Goal: Task Accomplishment & Management: Use online tool/utility

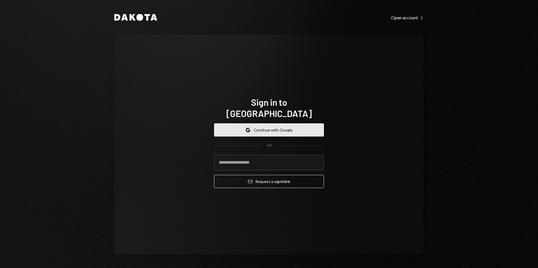
click at [262, 123] on button "Google Continue with Google" at bounding box center [269, 129] width 110 height 13
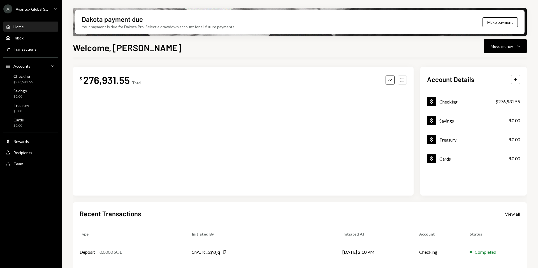
scroll to position [69, 0]
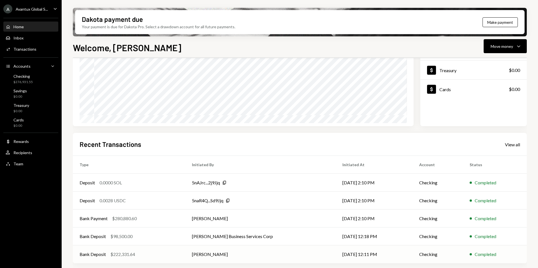
click at [202, 253] on td "PABLO DASCOLI" at bounding box center [260, 255] width 150 height 18
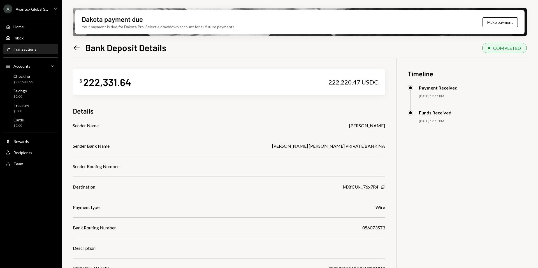
click at [20, 10] on div "Avantux Global S..." at bounding box center [32, 9] width 32 height 5
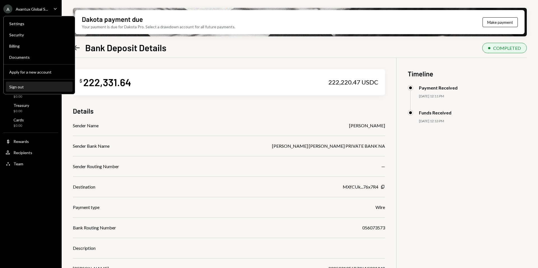
click at [29, 85] on div "Sign out" at bounding box center [39, 87] width 60 height 5
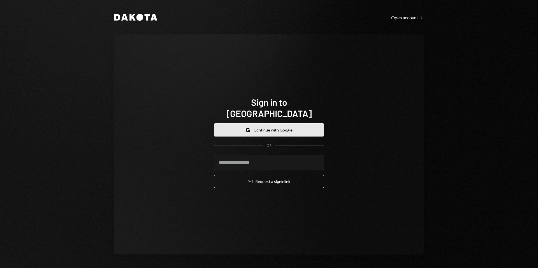
click at [263, 129] on button "Google Continue with Google" at bounding box center [269, 129] width 110 height 13
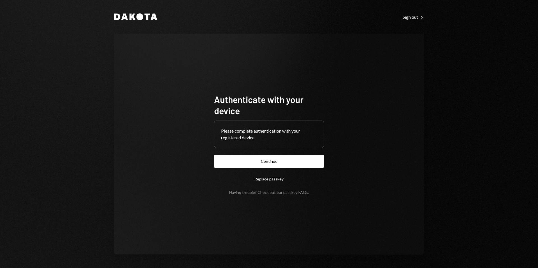
click at [276, 164] on button "Continue" at bounding box center [269, 161] width 110 height 13
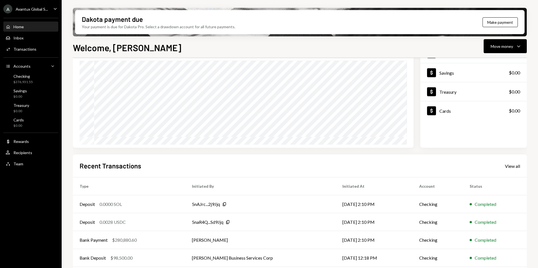
scroll to position [69, 0]
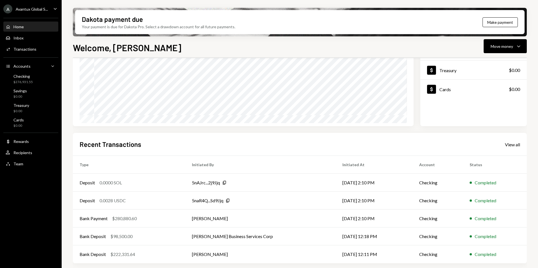
click at [24, 10] on div "Avantux Global S..." at bounding box center [32, 9] width 32 height 5
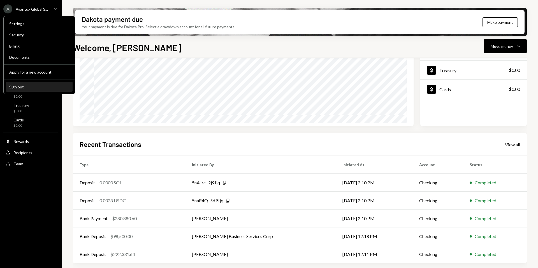
click at [30, 85] on div "Sign out" at bounding box center [39, 87] width 60 height 5
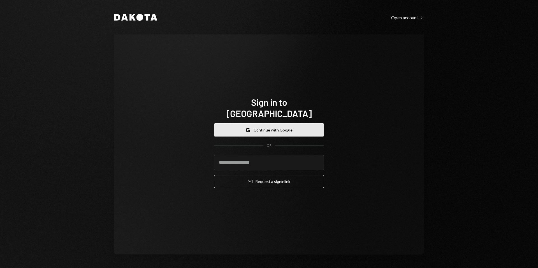
click at [268, 123] on button "Google Continue with Google" at bounding box center [269, 129] width 110 height 13
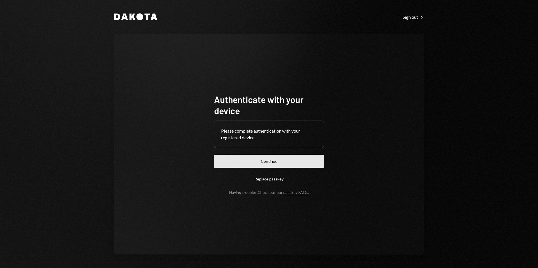
click at [271, 165] on button "Continue" at bounding box center [269, 161] width 110 height 13
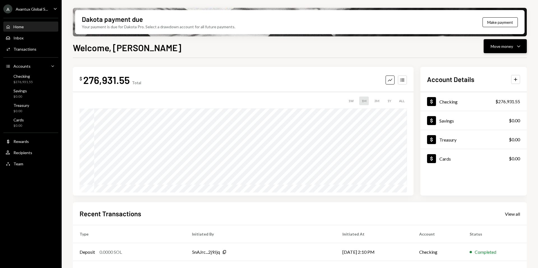
click at [508, 46] on div "Move money" at bounding box center [501, 46] width 22 height 6
click at [483, 61] on div "Send" at bounding box center [500, 63] width 41 height 6
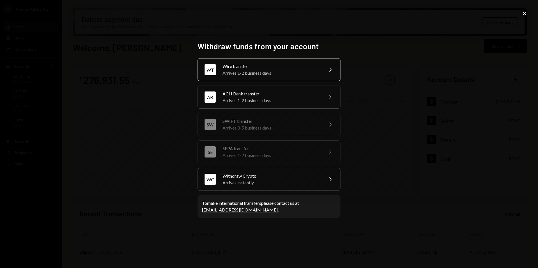
click at [243, 74] on div "Arrives 1-2 business days" at bounding box center [270, 73] width 97 height 7
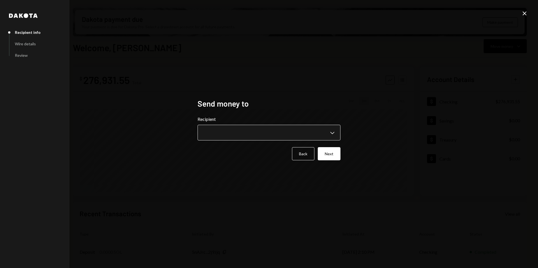
click at [230, 137] on body "A Avantux Global S... Caret Down Home Home Inbox Inbox Activities Transactions …" at bounding box center [269, 134] width 538 height 268
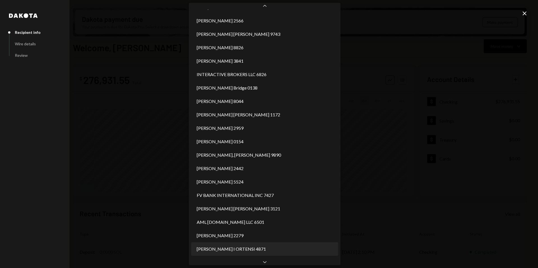
scroll to position [307, 0]
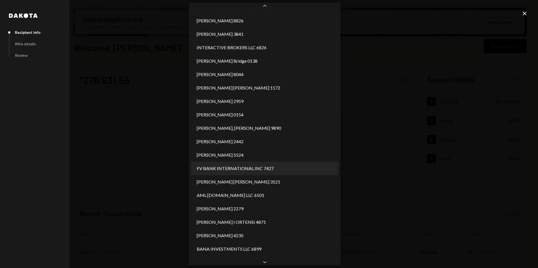
select select "**********"
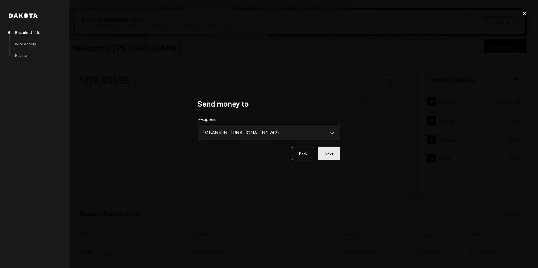
click at [336, 154] on button "Next" at bounding box center [328, 153] width 23 height 13
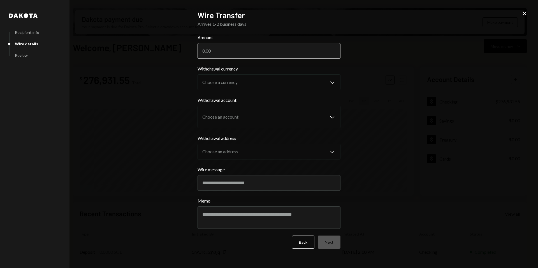
click at [209, 51] on input "Amount" at bounding box center [268, 51] width 143 height 16
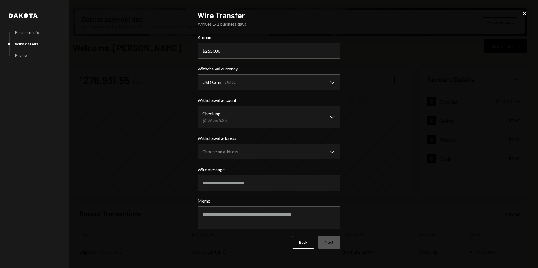
type input "265300"
click at [234, 154] on body "A Avantux Global S... Caret Down Home Home Inbox Inbox Activities Transactions …" at bounding box center [269, 134] width 538 height 268
select select "**********"
click at [233, 180] on input "Wire message" at bounding box center [268, 183] width 143 height 16
paste input "**********"
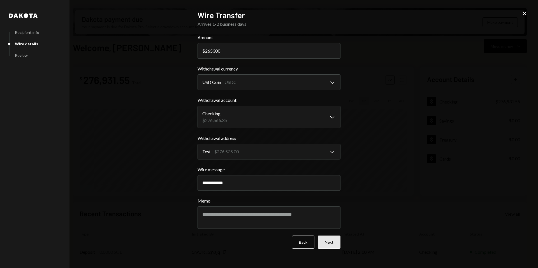
type input "**********"
click at [330, 243] on button "Next" at bounding box center [328, 242] width 23 height 13
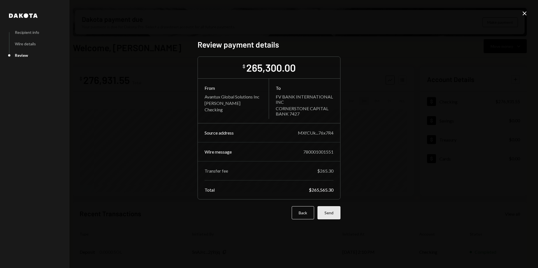
click at [329, 214] on button "Send" at bounding box center [328, 212] width 23 height 13
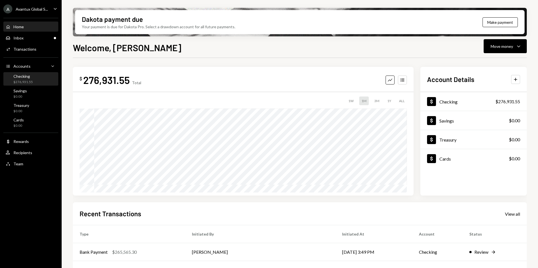
click at [23, 85] on div "Checking $276,931.55" at bounding box center [31, 79] width 50 height 13
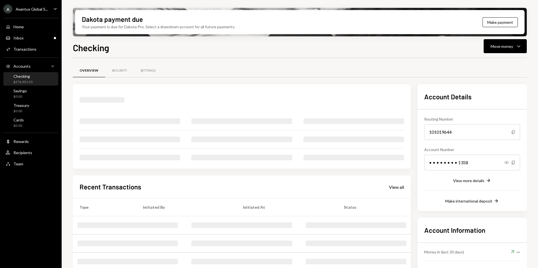
click at [24, 75] on div "Checking" at bounding box center [22, 76] width 19 height 5
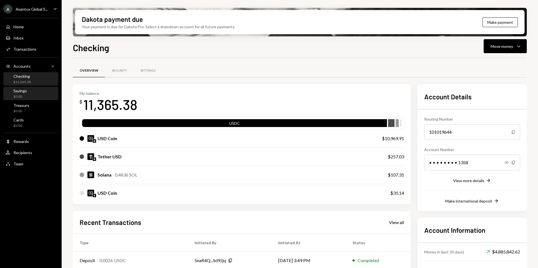
click at [22, 97] on div "$0.00" at bounding box center [19, 96] width 13 height 5
